Goal: Check status: Check status

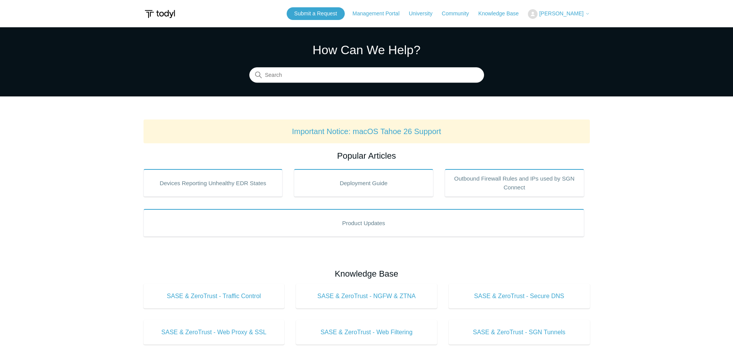
click at [577, 15] on span "[PERSON_NAME]" at bounding box center [561, 13] width 44 height 6
click at [571, 33] on link "My Support Requests" at bounding box center [565, 29] width 75 height 13
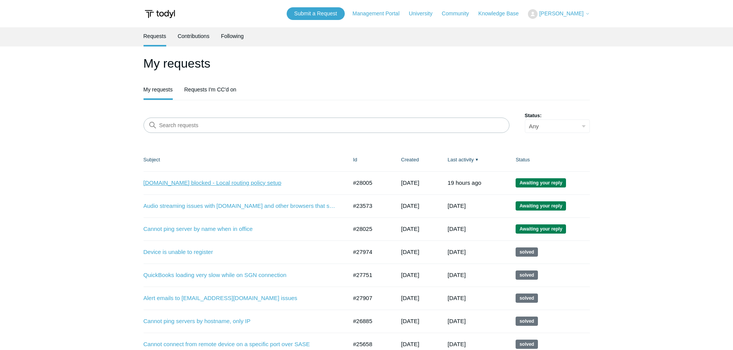
click at [240, 182] on link "[DOMAIN_NAME] blocked - Local routing policy setup" at bounding box center [239, 183] width 192 height 9
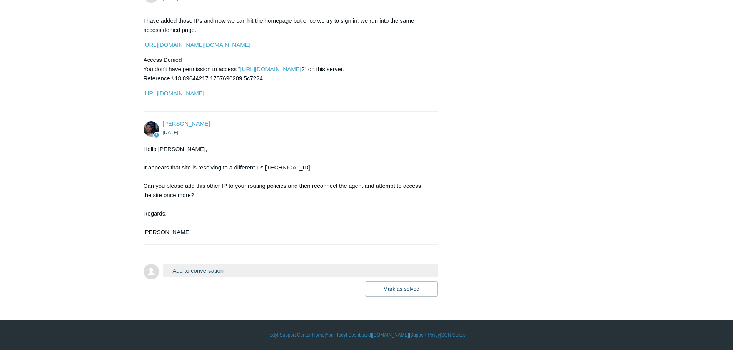
scroll to position [482, 0]
drag, startPoint x: 265, startPoint y: 167, endPoint x: 309, endPoint y: 166, distance: 44.2
click at [309, 166] on div "Hello [PERSON_NAME], It appears that site is resolving to a different IP: [TECH…" at bounding box center [286, 191] width 287 height 92
click at [300, 166] on div "Hello [PERSON_NAME], It appears that site is resolving to a different IP: [TECH…" at bounding box center [286, 191] width 287 height 92
drag, startPoint x: 302, startPoint y: 166, endPoint x: 291, endPoint y: 167, distance: 11.6
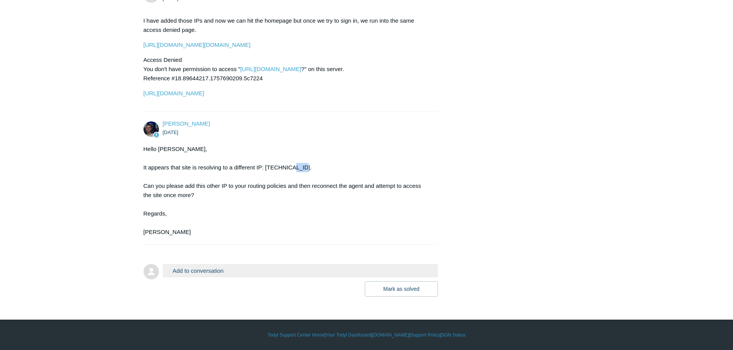
click at [291, 167] on div "Hello Nick, It appears that site is resolving to a different IP: 23.194.107.36/…" at bounding box center [286, 191] width 287 height 92
click at [264, 167] on div "Hello Nick, It appears that site is resolving to a different IP: 23.194.107.36/…" at bounding box center [286, 191] width 287 height 92
drag, startPoint x: 266, startPoint y: 167, endPoint x: 303, endPoint y: 169, distance: 37.0
click at [303, 169] on div "Hello Nick, It appears that site is resolving to a different IP: 23.194.107.36/…" at bounding box center [286, 191] width 287 height 92
copy div "23.194.107.36"
